Goal: Information Seeking & Learning: Compare options

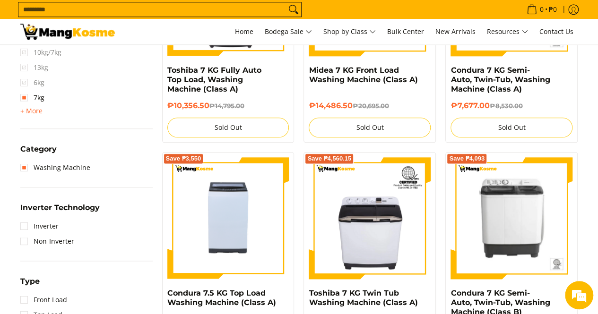
scroll to position [558, 0]
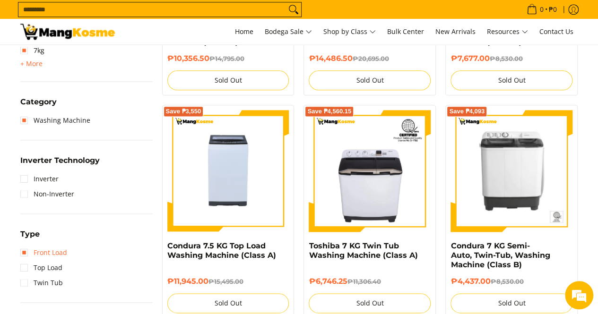
click at [23, 256] on link "Front Load" at bounding box center [43, 252] width 47 height 15
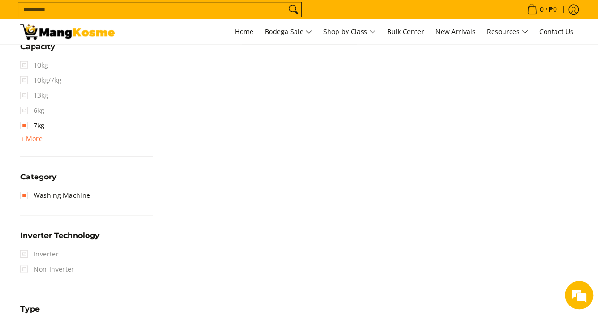
scroll to position [558, 0]
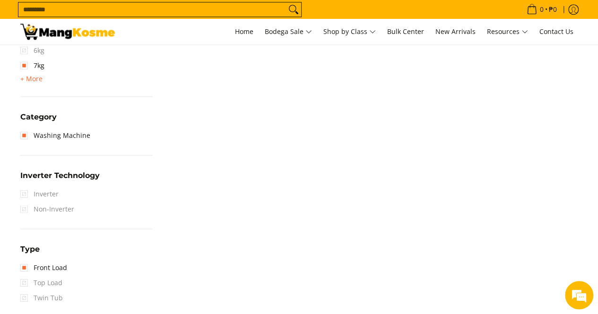
click at [21, 283] on span "Top Load" at bounding box center [41, 283] width 42 height 15
click at [24, 285] on span "Top Load" at bounding box center [41, 283] width 42 height 15
click at [26, 298] on span "Twin Tub" at bounding box center [41, 298] width 43 height 15
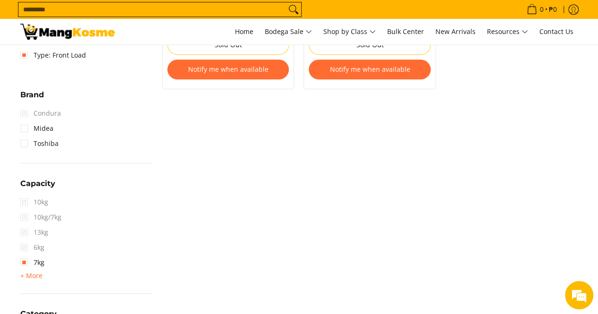
scroll to position [133, 0]
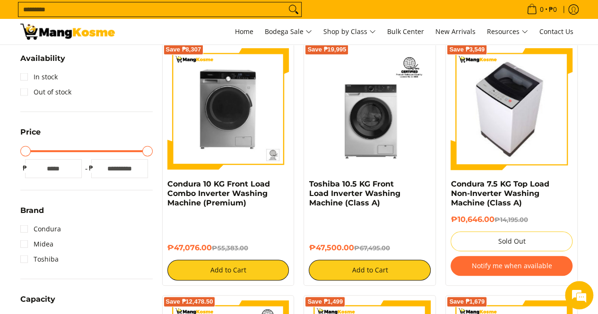
scroll to position [189, 0]
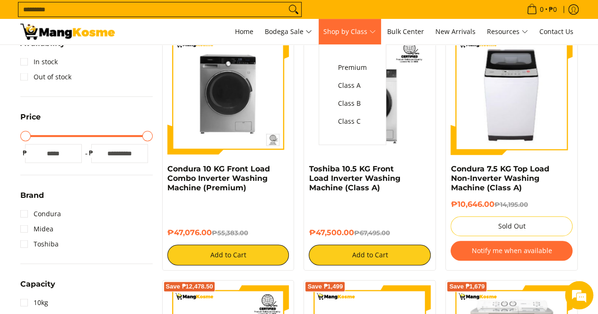
click at [375, 34] on span "Shop by Class" at bounding box center [349, 32] width 52 height 12
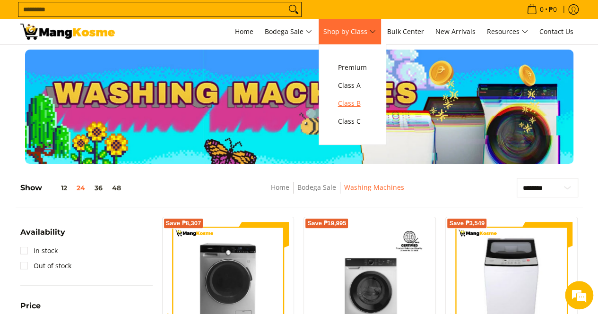
click at [362, 99] on span "Class B" at bounding box center [352, 104] width 29 height 12
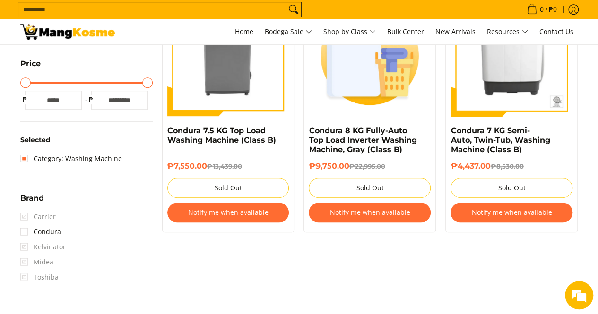
scroll to position [369, 0]
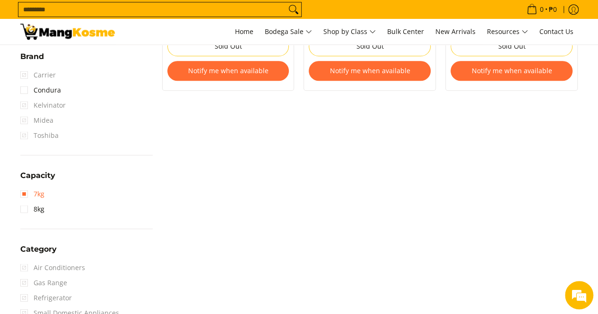
click at [25, 196] on link "7kg" at bounding box center [32, 194] width 24 height 15
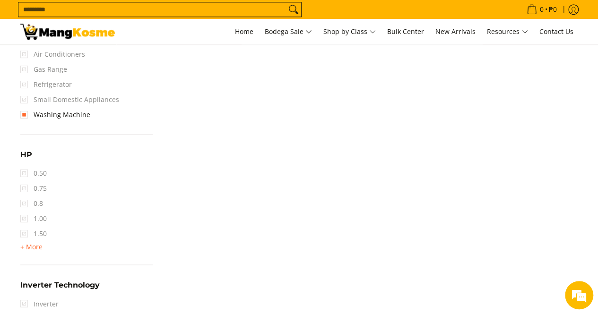
scroll to position [747, 0]
